Goal: Task Accomplishment & Management: Manage account settings

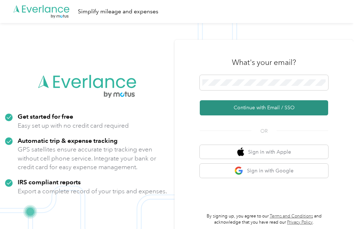
click at [258, 107] on button "Continue with Email / SSO" at bounding box center [264, 107] width 128 height 15
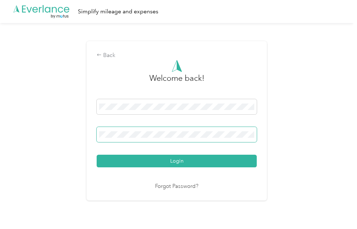
click at [131, 128] on div "Login" at bounding box center [177, 133] width 160 height 68
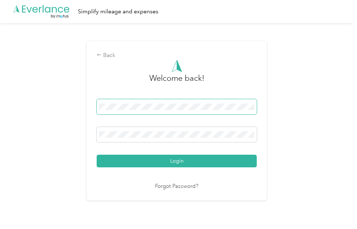
click at [159, 111] on span at bounding box center [177, 106] width 160 height 15
click at [106, 56] on div "Back" at bounding box center [177, 55] width 160 height 9
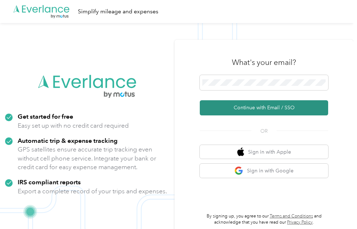
click at [259, 103] on button "Continue with Email / SSO" at bounding box center [264, 107] width 128 height 15
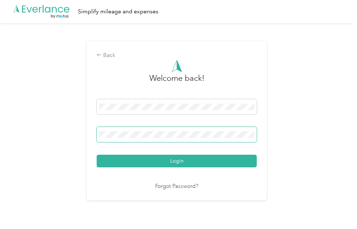
click at [168, 132] on span at bounding box center [177, 134] width 160 height 15
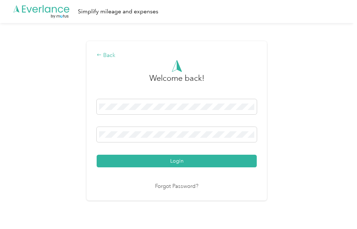
click at [102, 55] on icon at bounding box center [99, 54] width 5 height 5
